Goal: Task Accomplishment & Management: Manage account settings

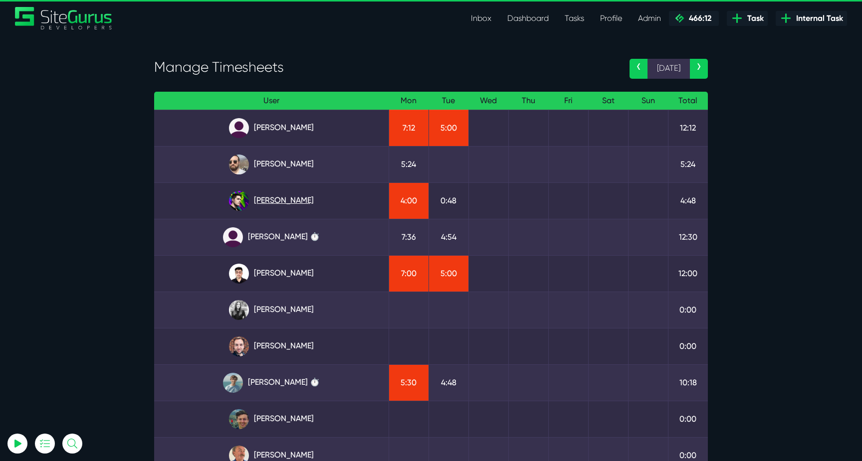
type input "[EMAIL_ADDRESS][DOMAIN_NAME]"
click at [279, 199] on link "Josh Carter" at bounding box center [271, 201] width 219 height 20
click at [285, 200] on link "Josh Carter" at bounding box center [271, 201] width 219 height 20
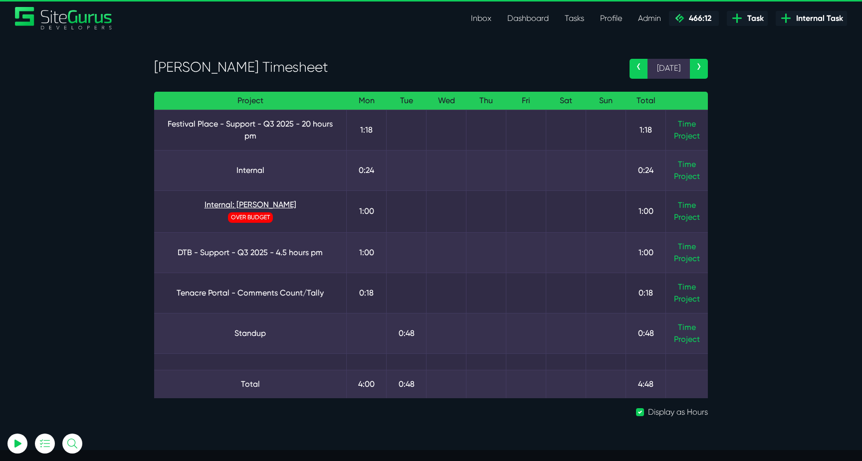
click at [262, 203] on link "Internal: Josh" at bounding box center [250, 205] width 176 height 12
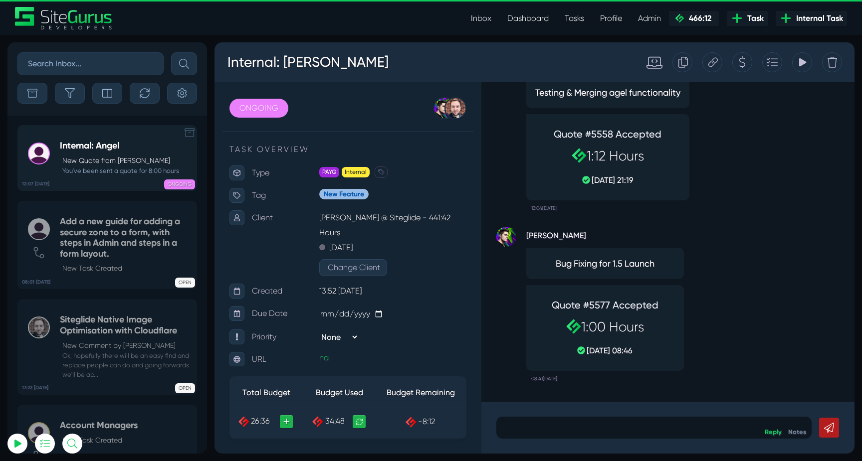
click at [113, 159] on p "New Quote from Angel Dagondon" at bounding box center [120, 161] width 117 height 10
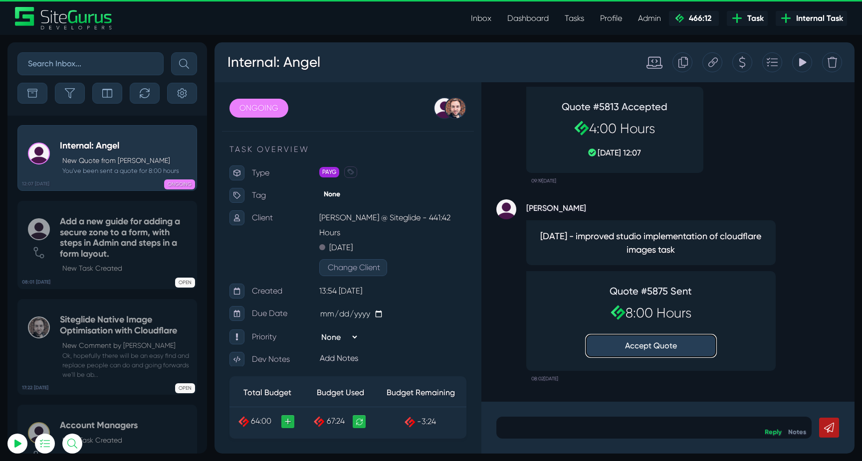
click at [638, 344] on button "Accept Quote" at bounding box center [651, 346] width 130 height 22
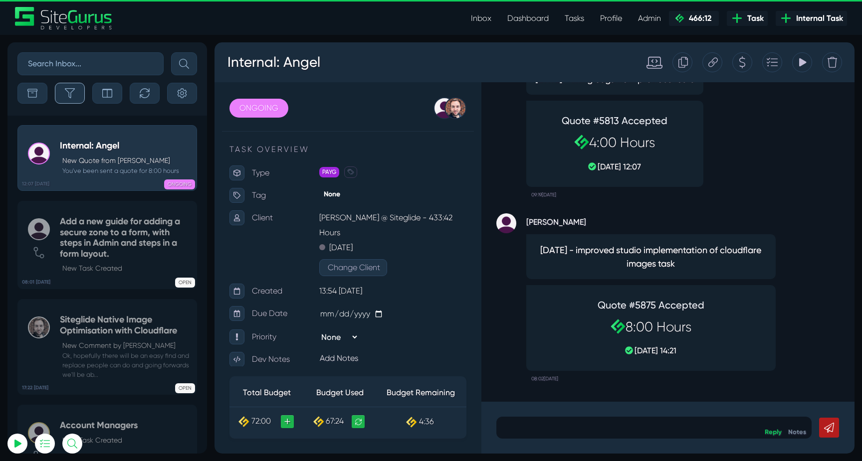
click at [69, 93] on icon "button" at bounding box center [70, 93] width 10 height 10
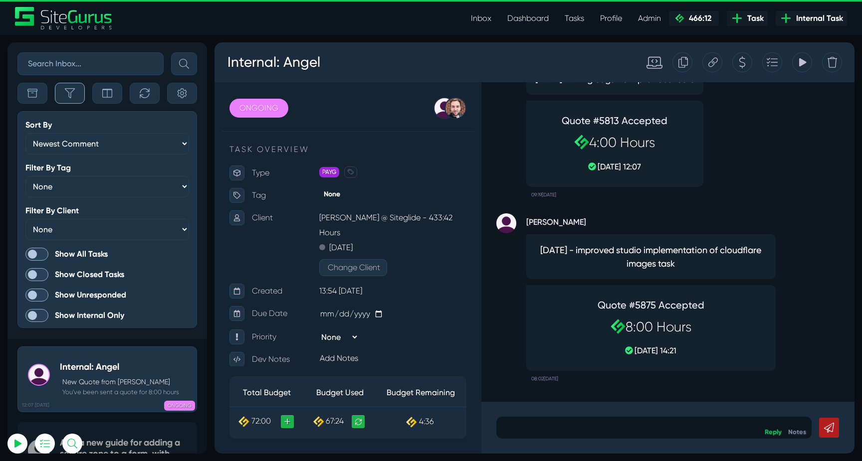
scroll to position [-2474, 0]
click at [34, 253] on span at bounding box center [36, 254] width 23 height 13
click at [0, 0] on input "Show All Tasks" at bounding box center [0, 0] width 0 height 0
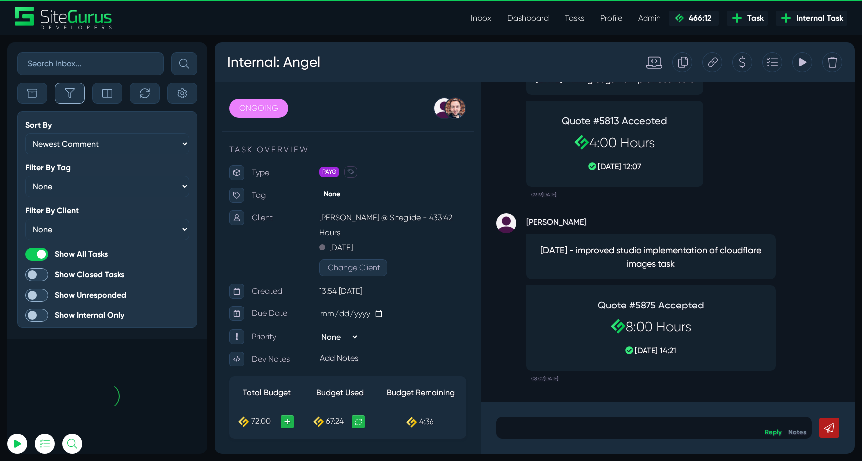
click at [80, 95] on button "button" at bounding box center [70, 93] width 30 height 21
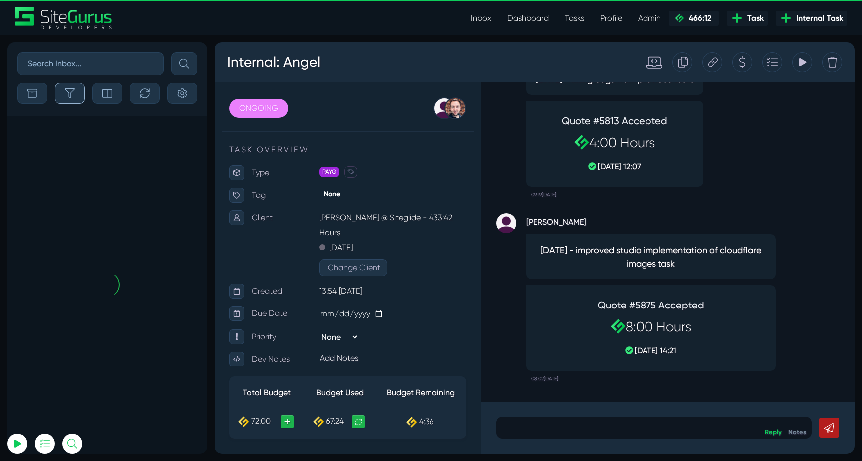
scroll to position [-39525, 0]
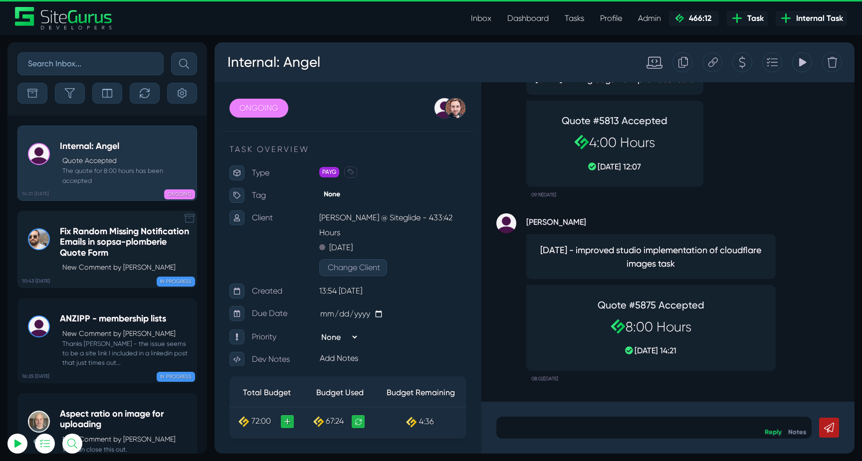
click at [122, 240] on h5 "Fix Random Missing Notification Emails in sopsa-plomberie Quote Form" at bounding box center [126, 242] width 132 height 32
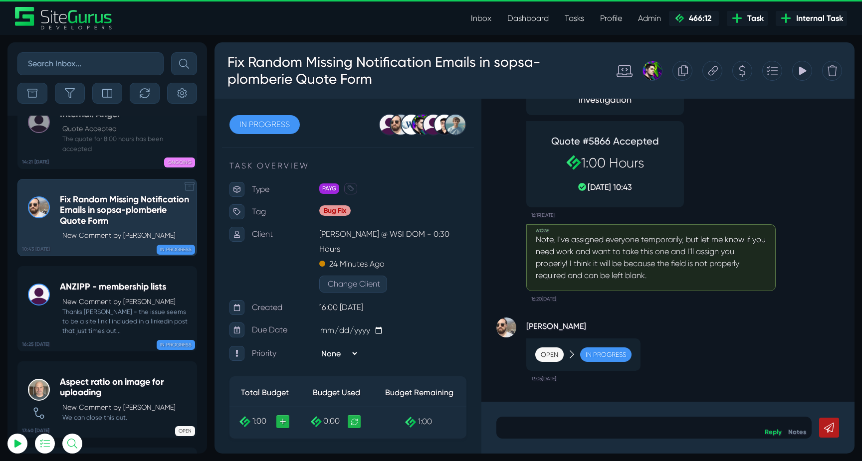
click at [122, 282] on div "ANZIPP - membership lists New Comment by Bryce Check Thanks Josh - the issue se…" at bounding box center [126, 309] width 132 height 54
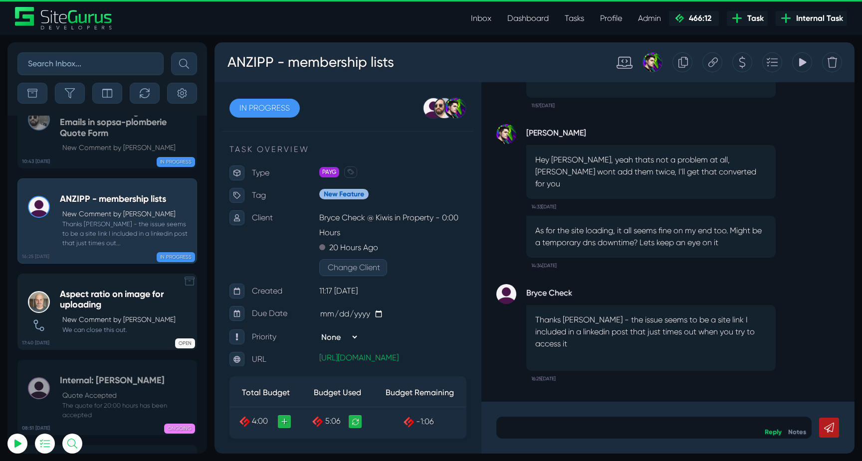
click at [132, 289] on div "Aspect ratio on image for uploading New Comment by Devon Reehl We can close thi…" at bounding box center [126, 311] width 132 height 45
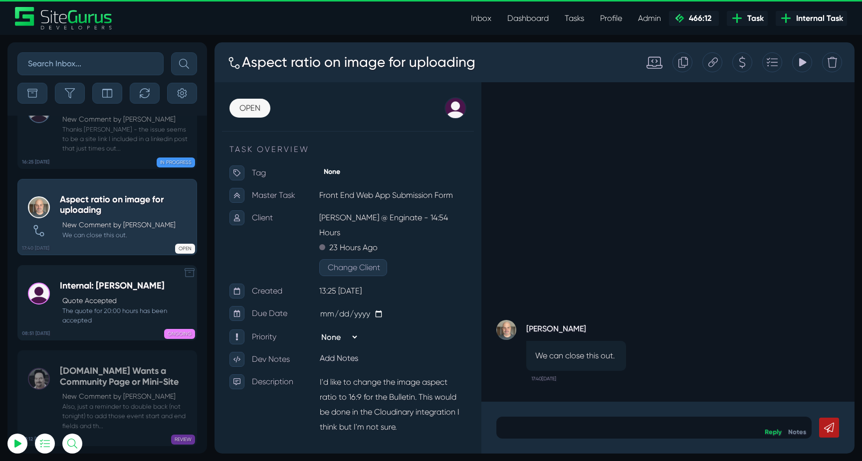
click at [93, 306] on small "The quote for 20:00 hours has been accepted" at bounding box center [126, 315] width 132 height 19
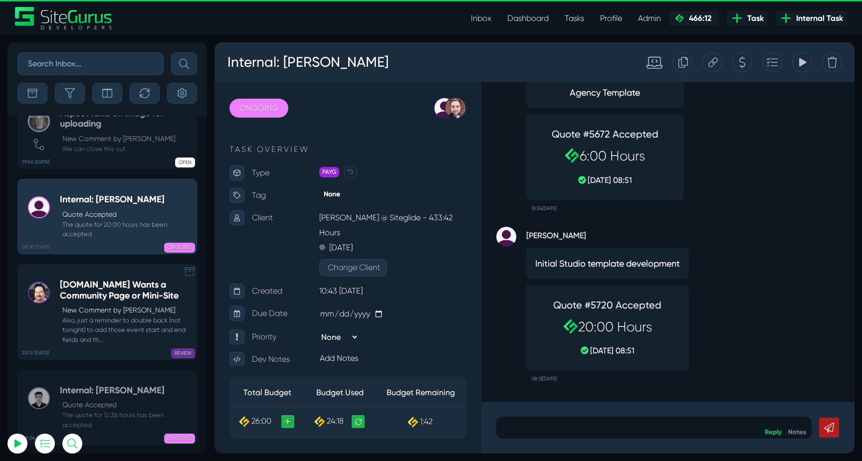
click at [154, 316] on small "Also, just a reminder to double back (not tonight) to add those event start and…" at bounding box center [126, 330] width 132 height 29
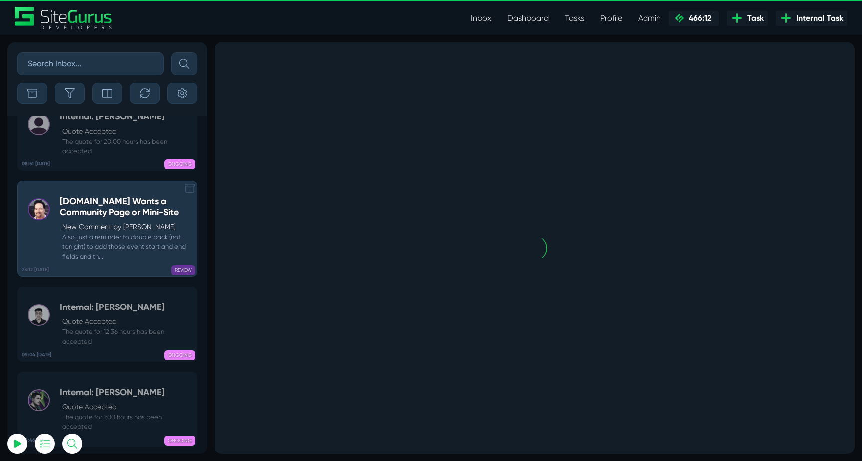
scroll to position [-39086, 0]
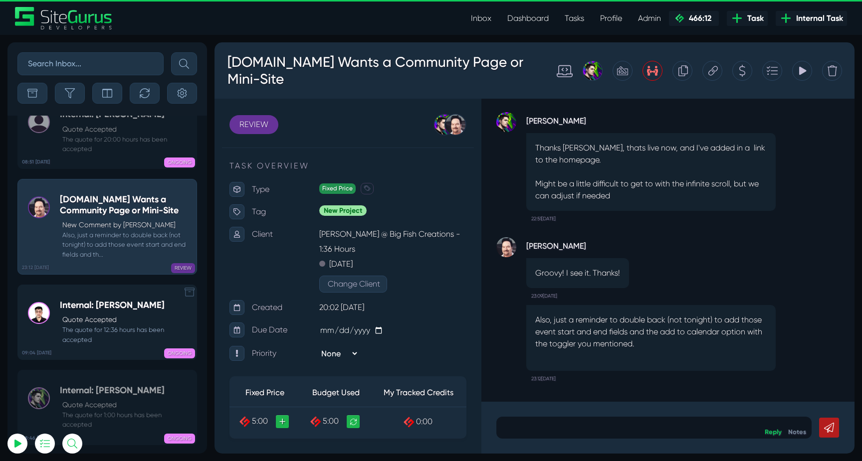
click at [146, 325] on small "The quote for 12:36 hours has been accepted" at bounding box center [126, 334] width 132 height 19
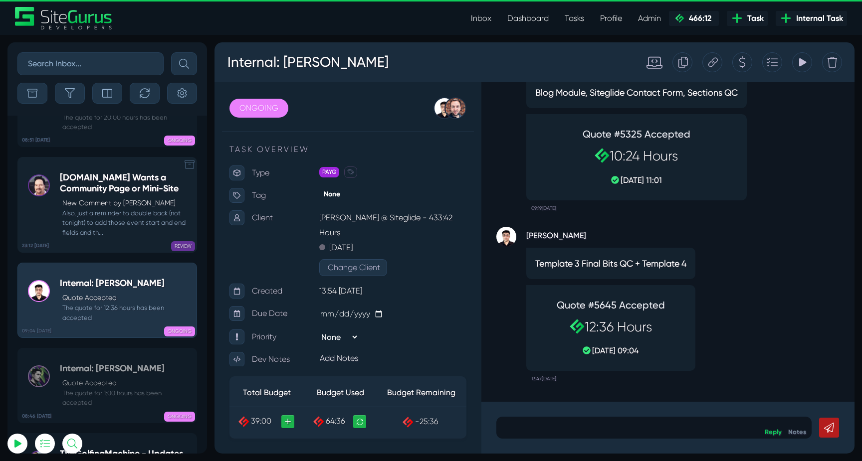
click at [129, 209] on small "Also, just a reminder to double back (not tonight) to add those event start and…" at bounding box center [126, 223] width 132 height 29
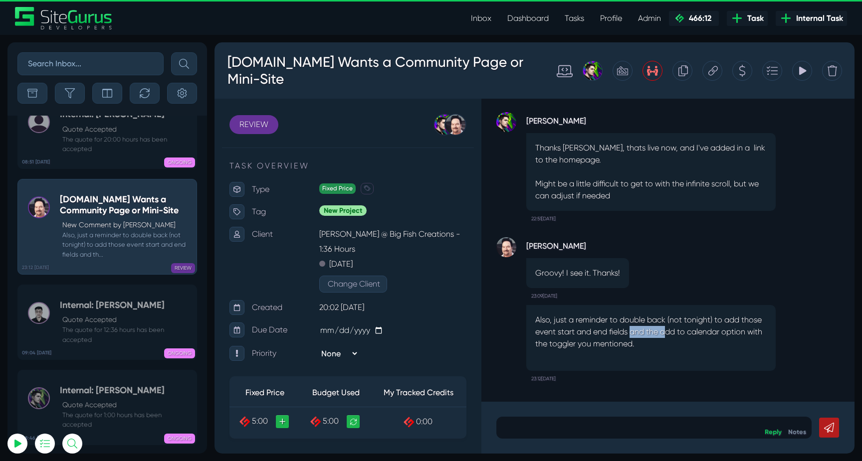
drag, startPoint x: 633, startPoint y: 333, endPoint x: 697, endPoint y: 342, distance: 64.9
click at [697, 342] on p "Also, just a reminder to double back (not tonight) to add those event start and…" at bounding box center [650, 332] width 231 height 36
click at [712, 74] on icon at bounding box center [712, 70] width 9 height 9
click at [84, 67] on input "text" at bounding box center [90, 63] width 146 height 23
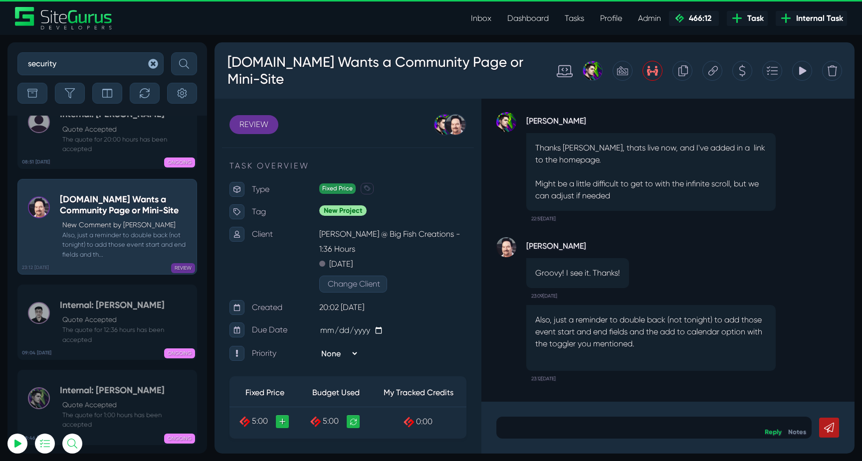
type input "security"
click at [171, 52] on button "submit" at bounding box center [184, 63] width 26 height 23
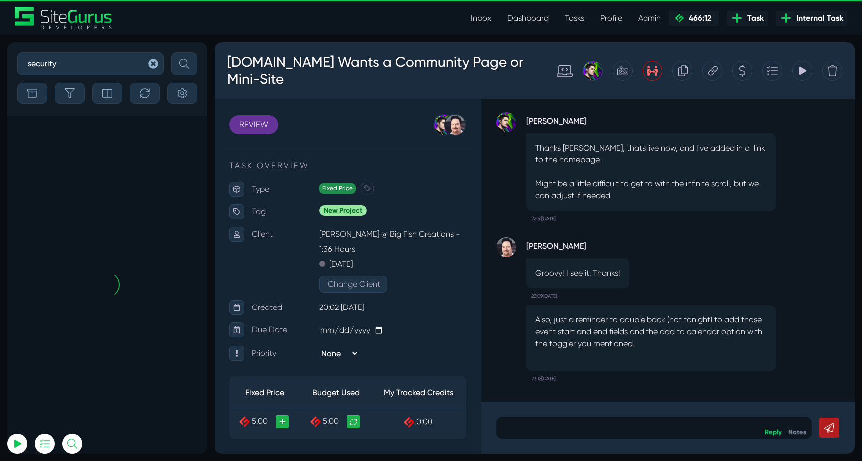
scroll to position [-279, 0]
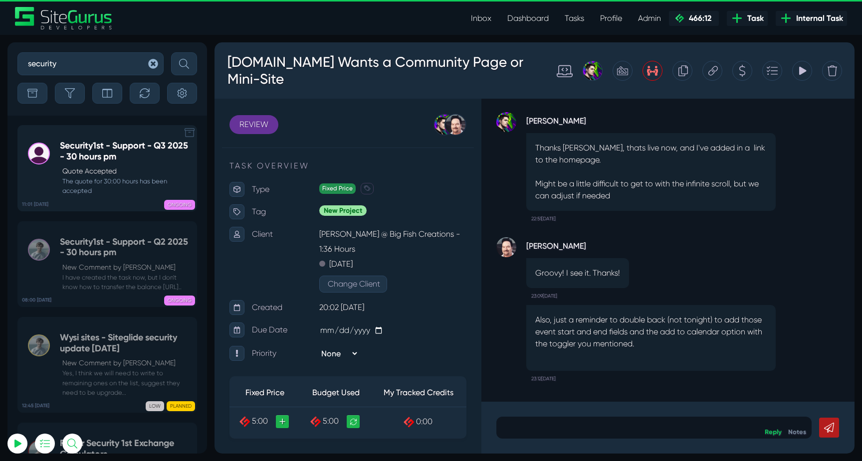
click at [106, 158] on h5 "Security1st - Support - Q3 2025 - 30 hours pm" at bounding box center [126, 151] width 132 height 21
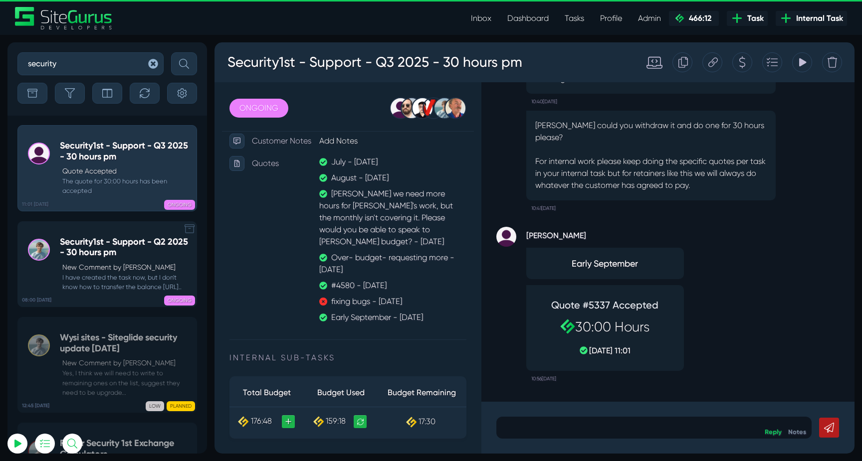
click at [99, 277] on small "I have created the task now, but I don't know how to transfer the balance https…" at bounding box center [126, 282] width 132 height 19
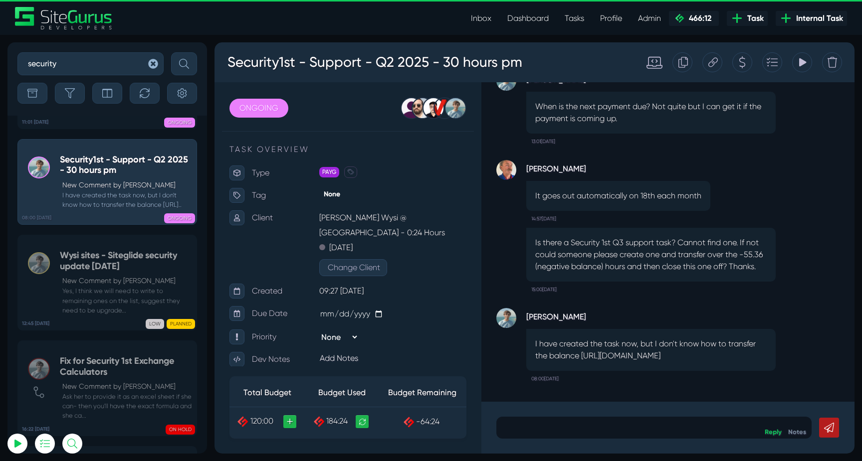
drag, startPoint x: 642, startPoint y: 334, endPoint x: 739, endPoint y: 351, distance: 98.3
click at [739, 351] on p "I have created the task now, but I don't know how to transfer the balance https…" at bounding box center [650, 350] width 231 height 24
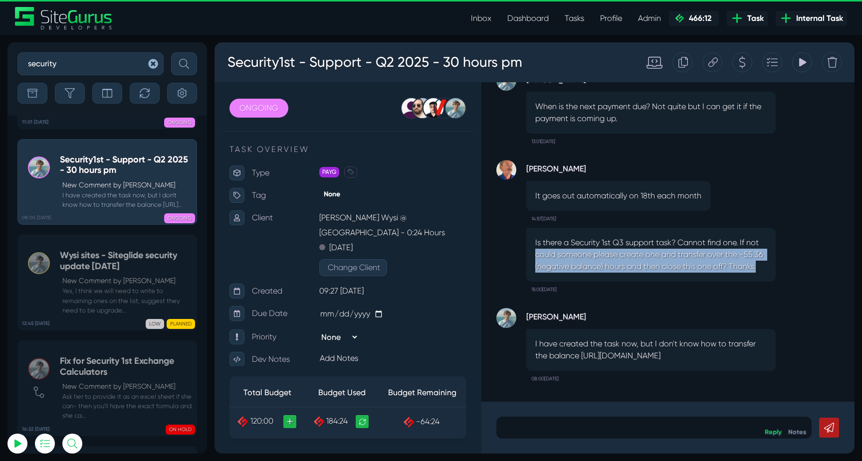
drag, startPoint x: 534, startPoint y: 230, endPoint x: 716, endPoint y: 248, distance: 183.0
click at [716, 249] on div "Is there a Security 1st Q3 support task? Cannot find one. If not could someone …" at bounding box center [650, 255] width 249 height 54
click at [716, 248] on p "Is there a Security 1st Q3 support task? Cannot find one. If not could someone …" at bounding box center [650, 255] width 231 height 36
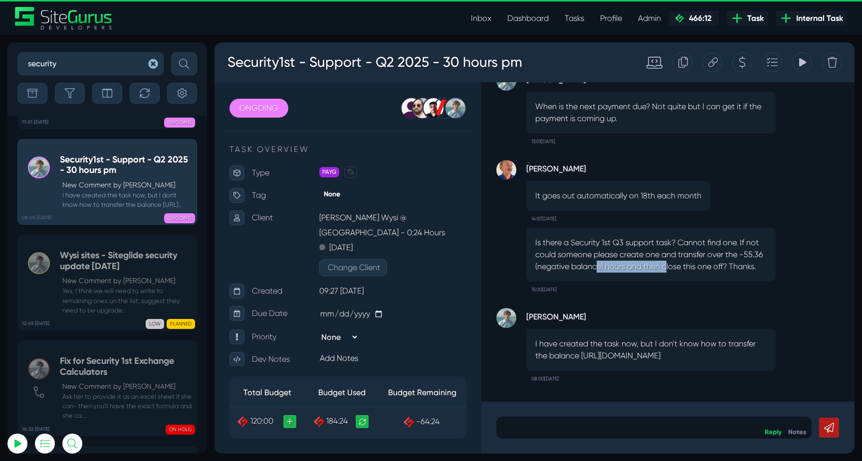
drag, startPoint x: 624, startPoint y: 239, endPoint x: 702, endPoint y: 248, distance: 79.4
click at [702, 248] on p "Is there a Security 1st Q3 support task? Cannot find one. If not could someone …" at bounding box center [650, 255] width 231 height 36
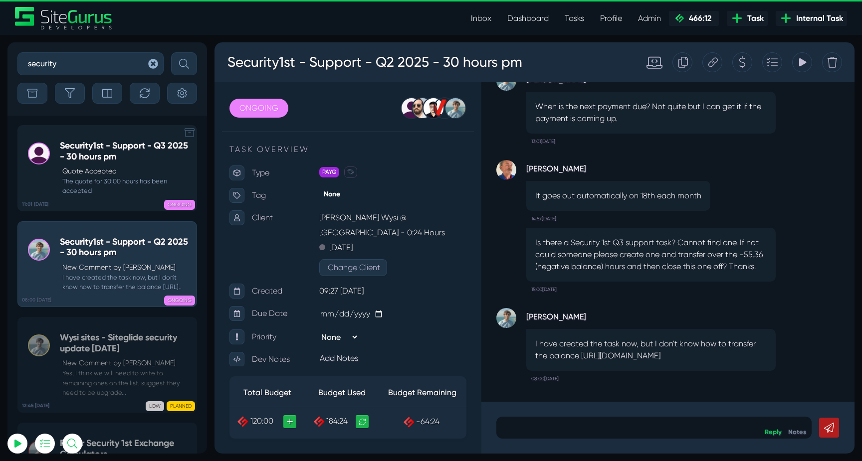
click at [92, 179] on small "The quote for 30:00 hours has been accepted" at bounding box center [126, 186] width 132 height 19
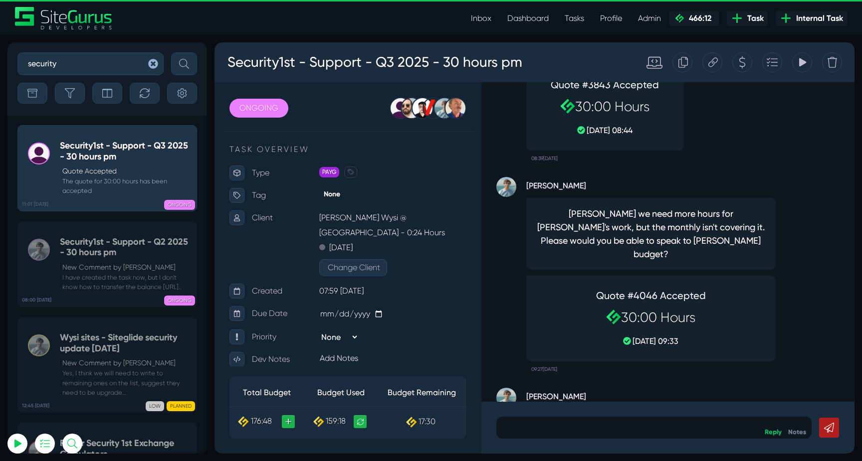
scroll to position [-938, 0]
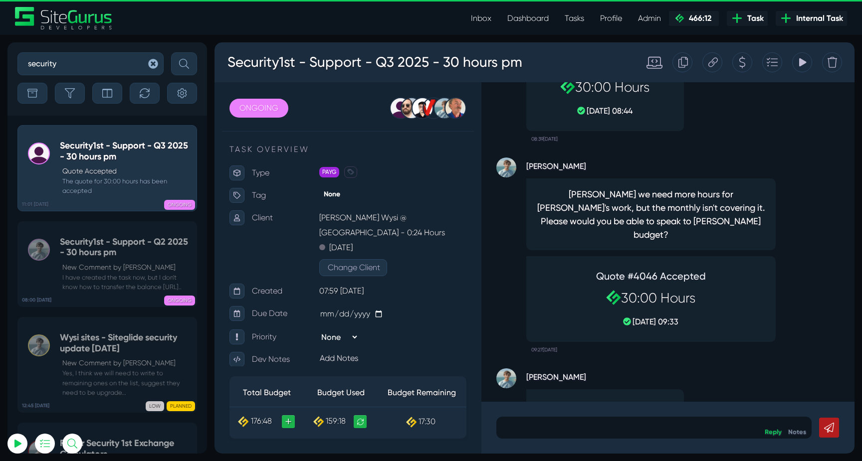
click at [811, 63] on div "Tracking Totals Total 4.7 Total 149.3 Total 5.3" at bounding box center [802, 62] width 20 height 20
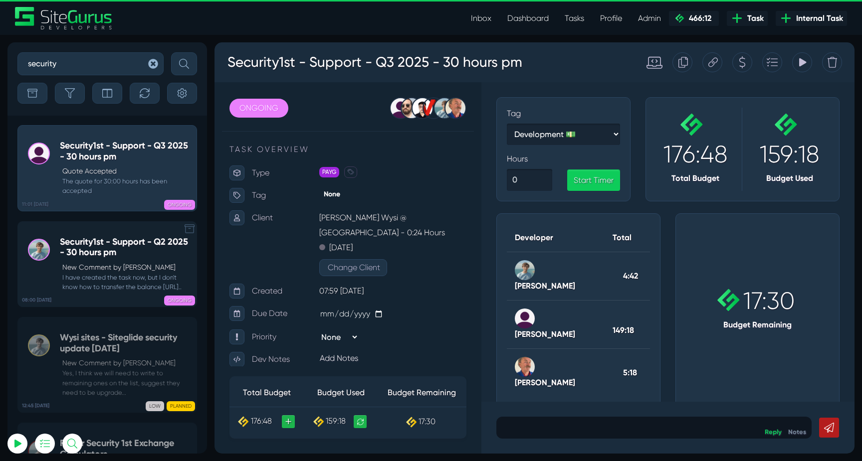
click at [74, 264] on p "New Comment by Matt Jones" at bounding box center [126, 267] width 129 height 10
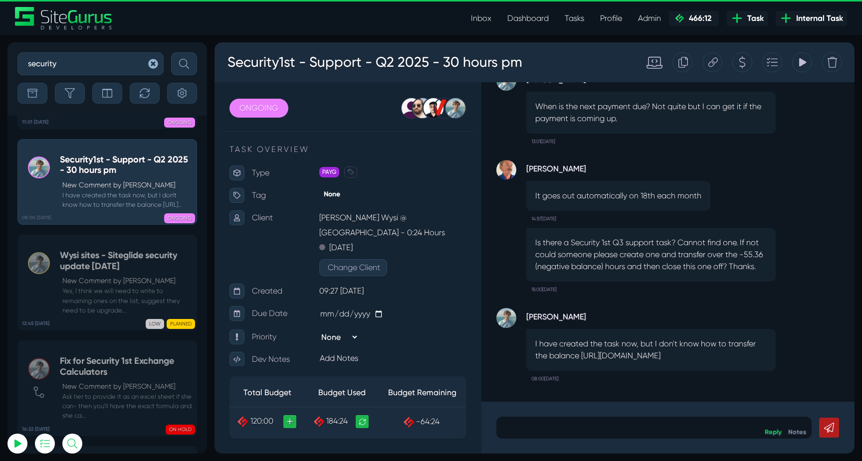
click at [800, 64] on icon at bounding box center [802, 62] width 7 height 8
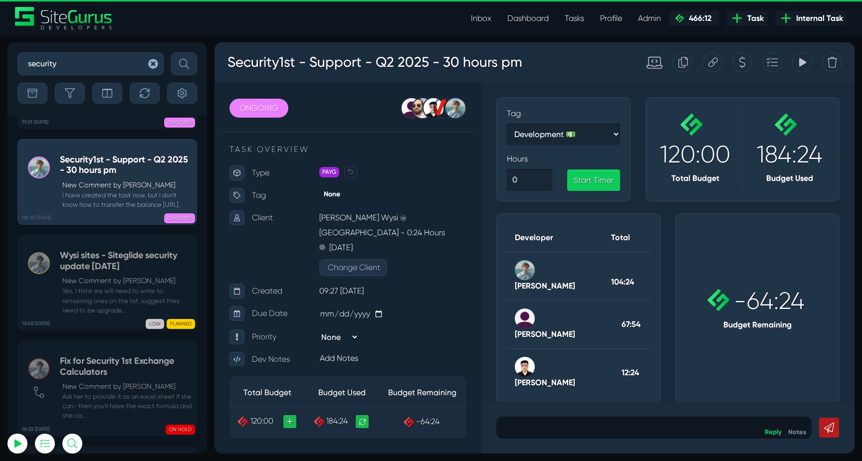
click at [802, 61] on icon at bounding box center [802, 62] width 7 height 8
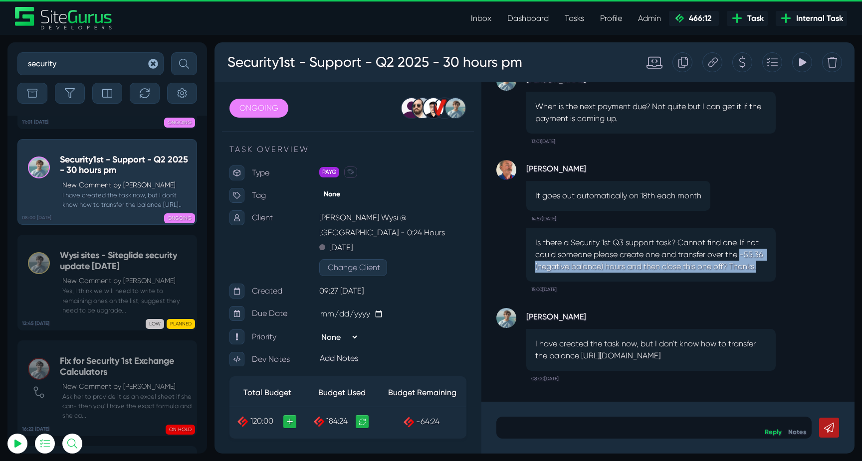
drag, startPoint x: 536, startPoint y: 244, endPoint x: 630, endPoint y: 254, distance: 94.4
click at [630, 254] on p "Is there a Security 1st Q3 support task? Cannot find one. If not could someone …" at bounding box center [650, 255] width 231 height 36
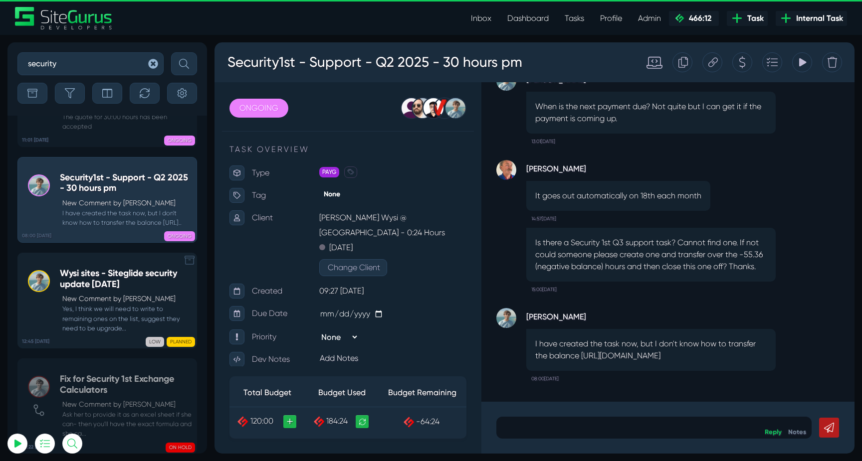
click at [116, 299] on p "New Comment by Matt Jones" at bounding box center [126, 299] width 129 height 10
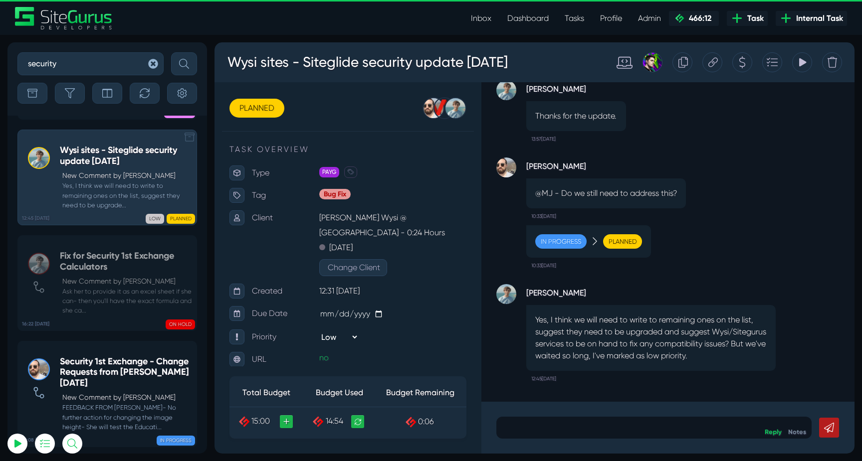
scroll to position [-279, 0]
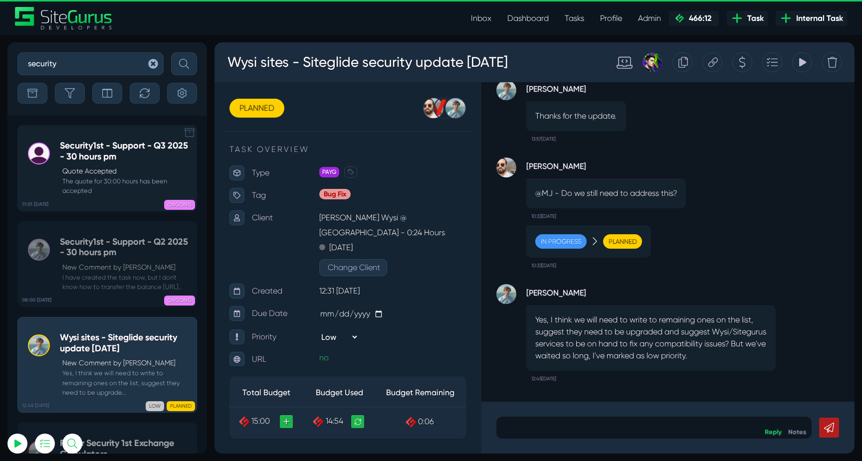
click at [108, 174] on p "Quote Accepted" at bounding box center [126, 171] width 129 height 10
